Goal: Information Seeking & Learning: Learn about a topic

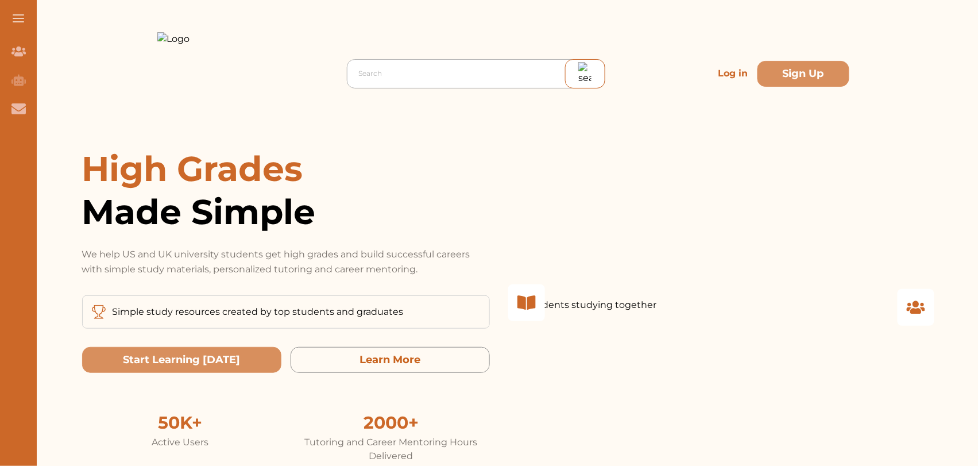
click at [444, 78] on div at bounding box center [479, 73] width 240 height 16
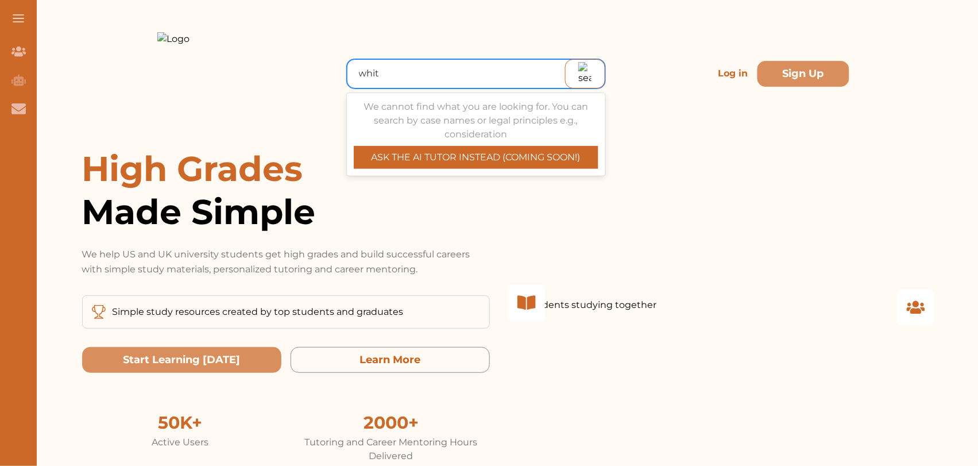
type input "white"
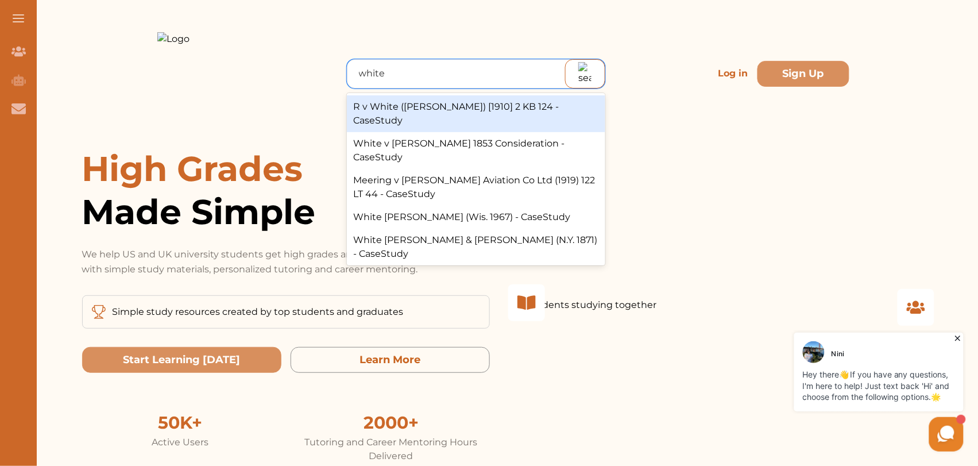
click at [437, 111] on div "R v White (John) [1910] 2 KB 124 - CaseStudy" at bounding box center [476, 113] width 259 height 37
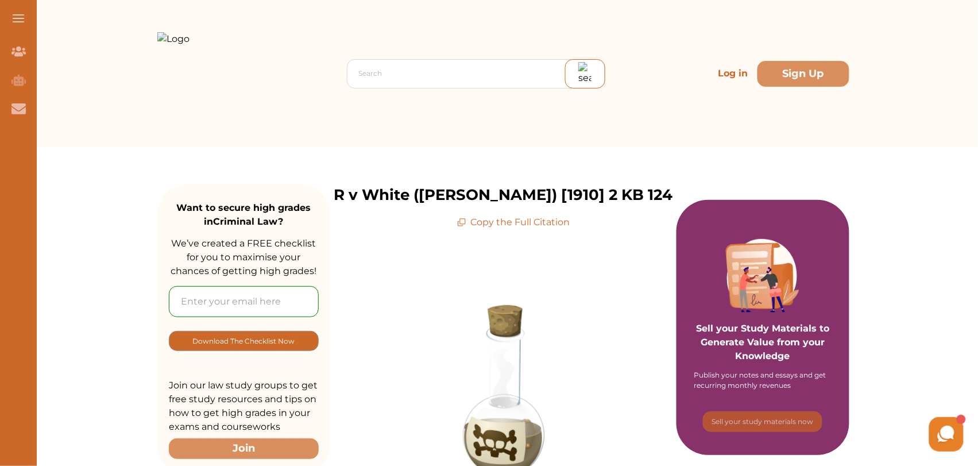
click at [740, 84] on p "Log in" at bounding box center [733, 73] width 39 height 23
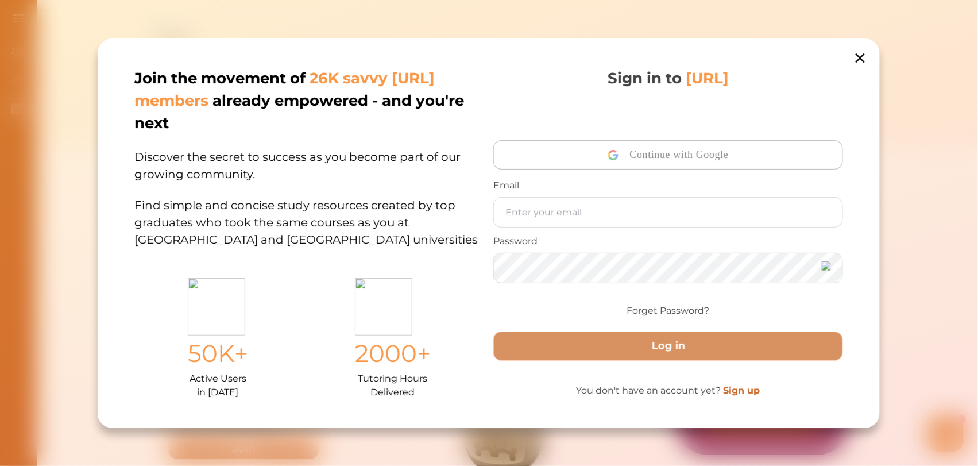
type input "[EMAIL_ADDRESS][DOMAIN_NAME]"
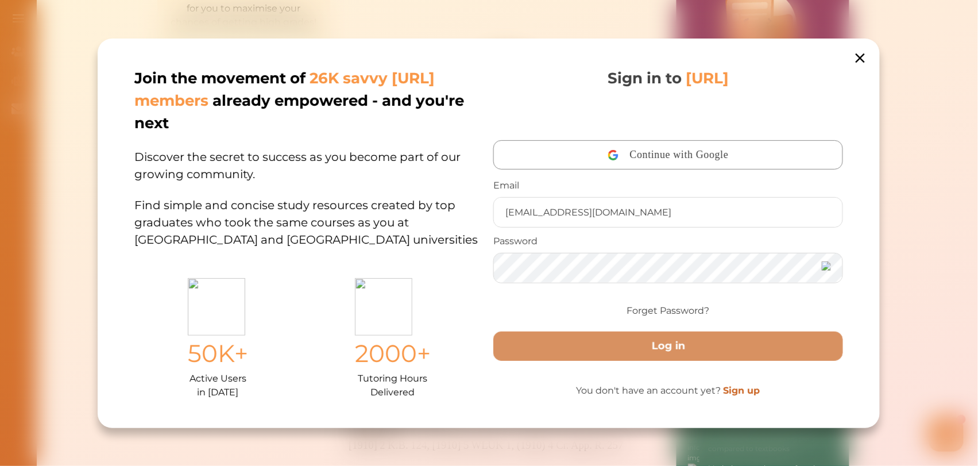
scroll to position [213, 0]
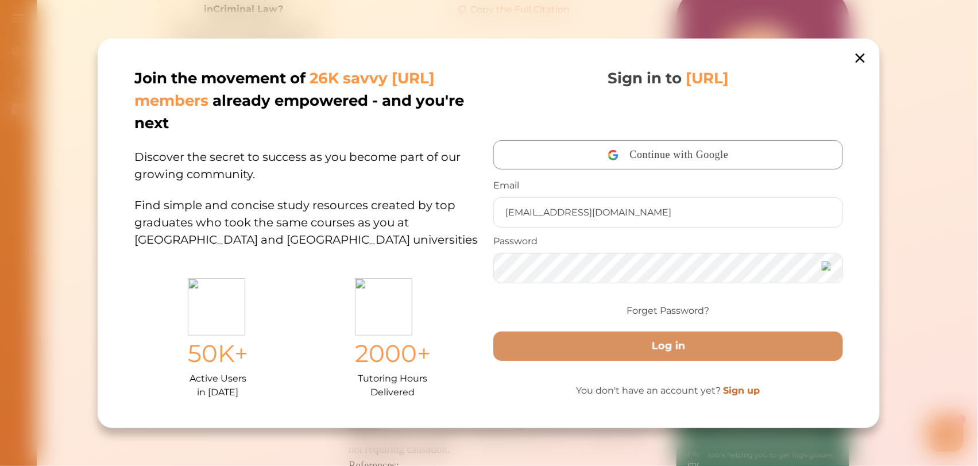
click at [858, 53] on icon at bounding box center [861, 57] width 9 height 9
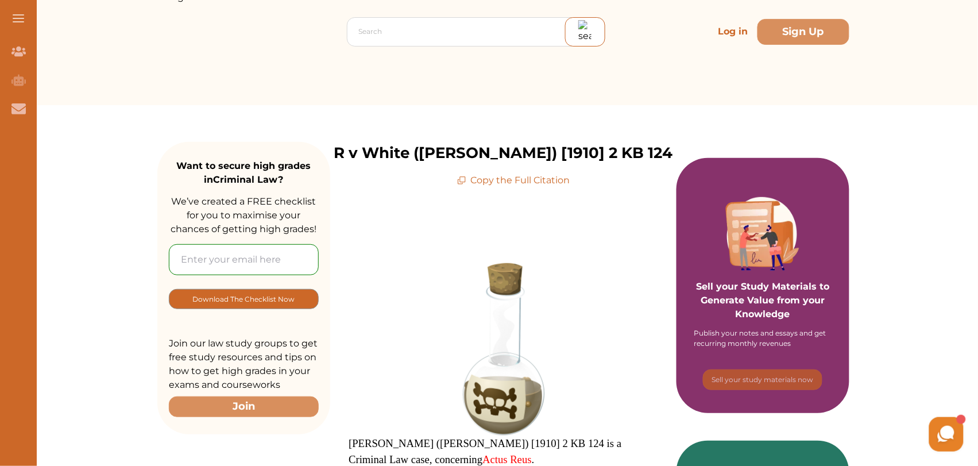
scroll to position [0, 0]
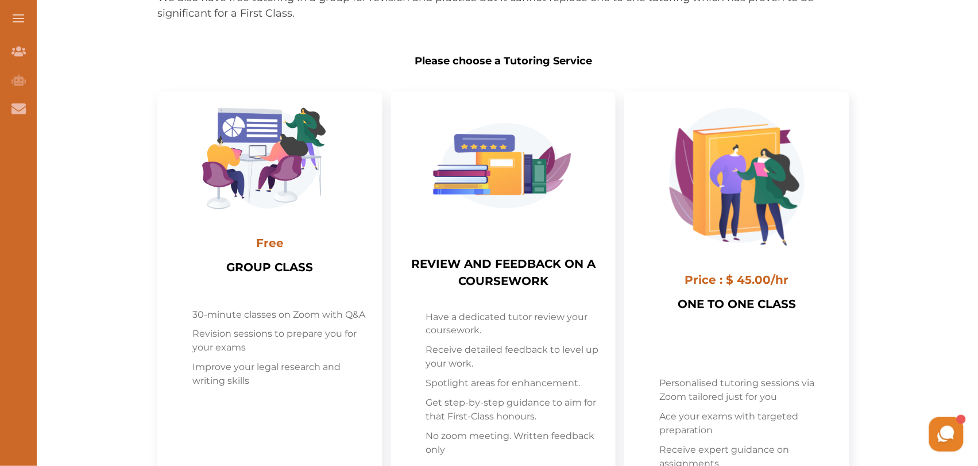
scroll to position [346, 0]
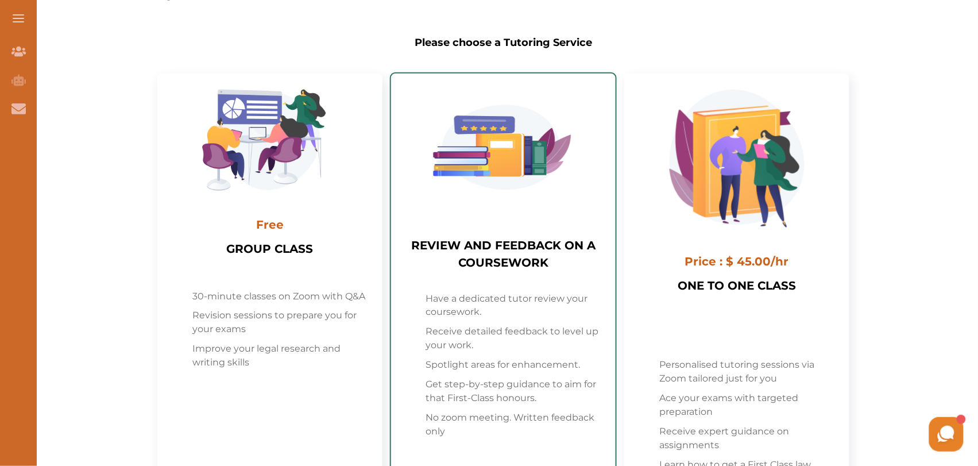
click at [479, 200] on img "Select package: REVIEW AND FEEDBACK ON A COURSEWORK" at bounding box center [503, 147] width 165 height 115
